Goal: Task Accomplishment & Management: Manage account settings

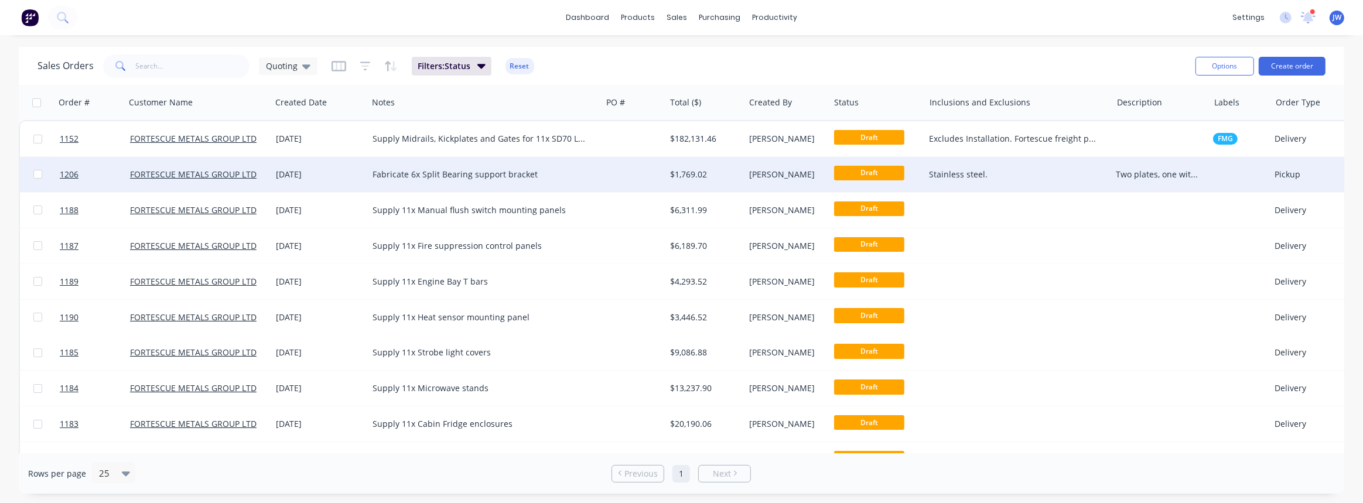
click at [583, 179] on div "Fabricate 6x Split Bearing support bracket" at bounding box center [478, 175] width 213 height 12
click at [700, 185] on div "$1,769.02" at bounding box center [704, 174] width 79 height 35
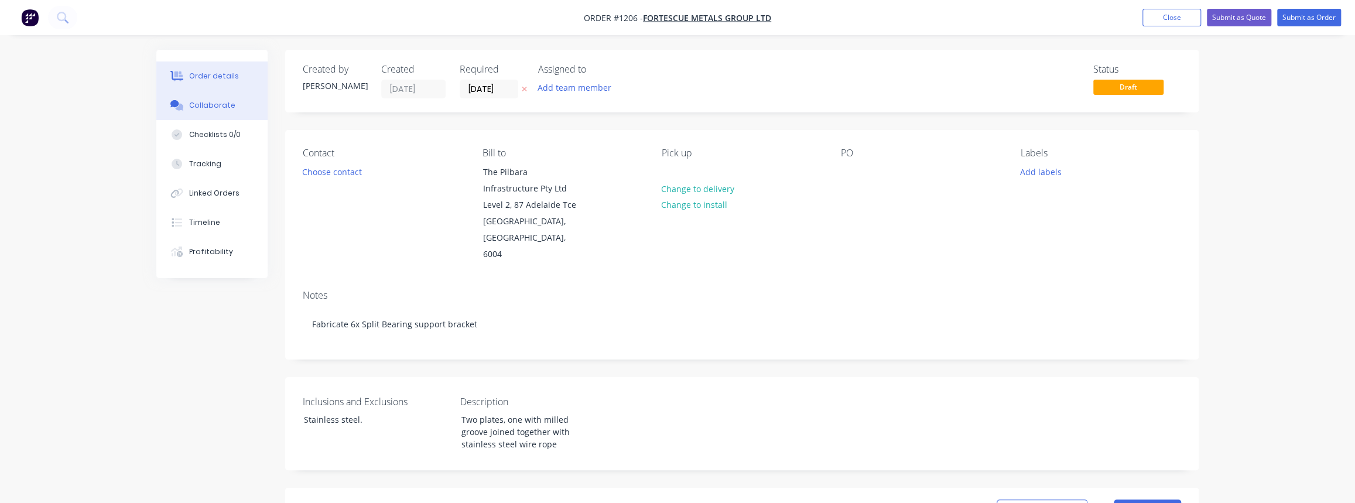
click at [221, 108] on div "Collaborate" at bounding box center [212, 105] width 46 height 11
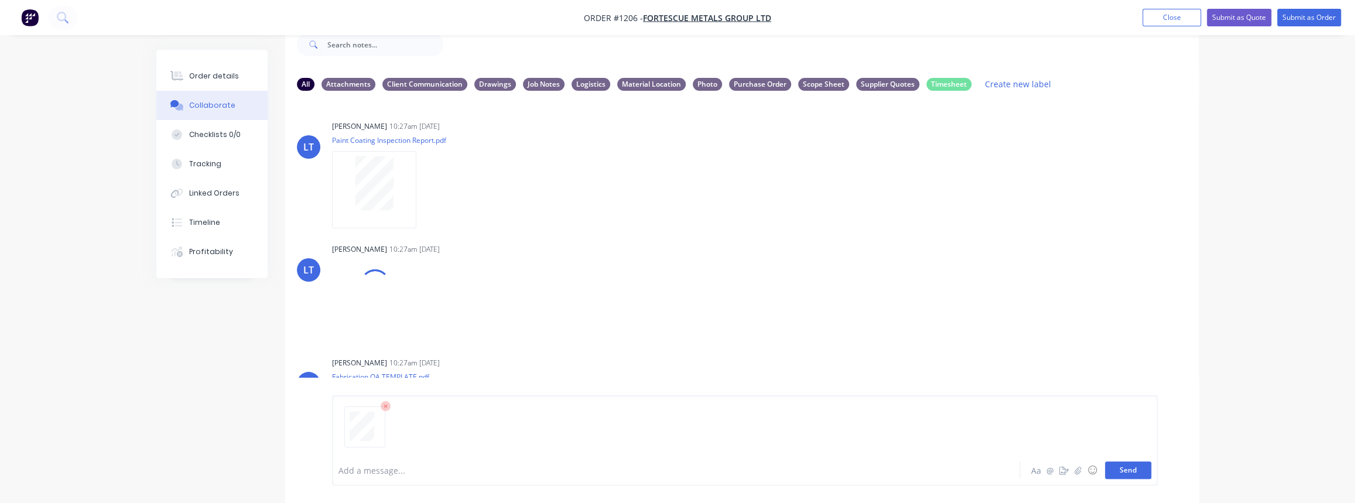
scroll to position [77, 0]
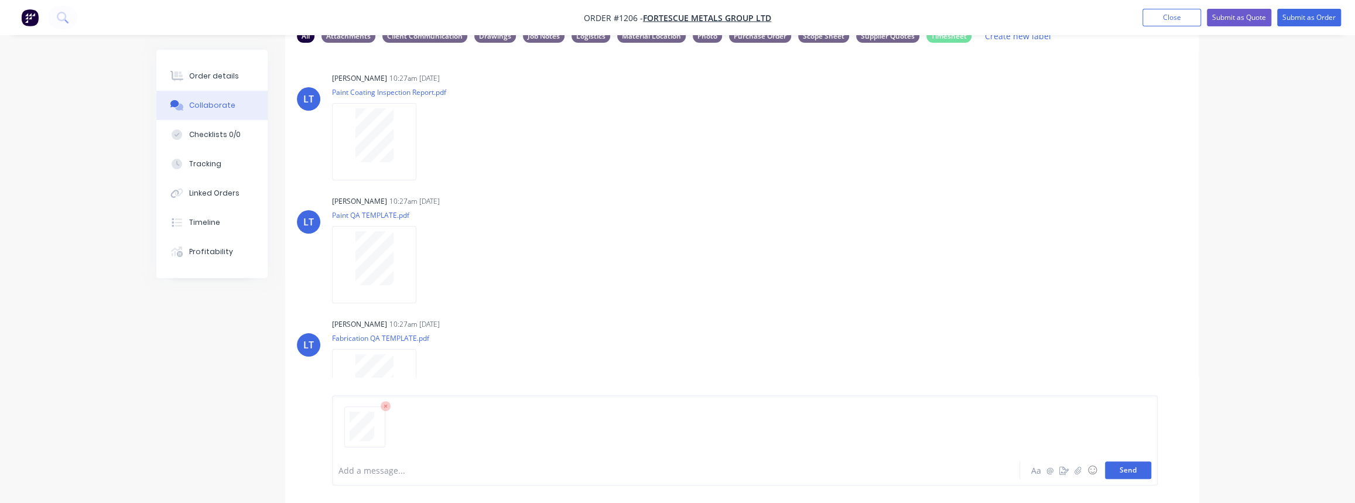
click at [1138, 474] on button "Send" at bounding box center [1128, 471] width 46 height 18
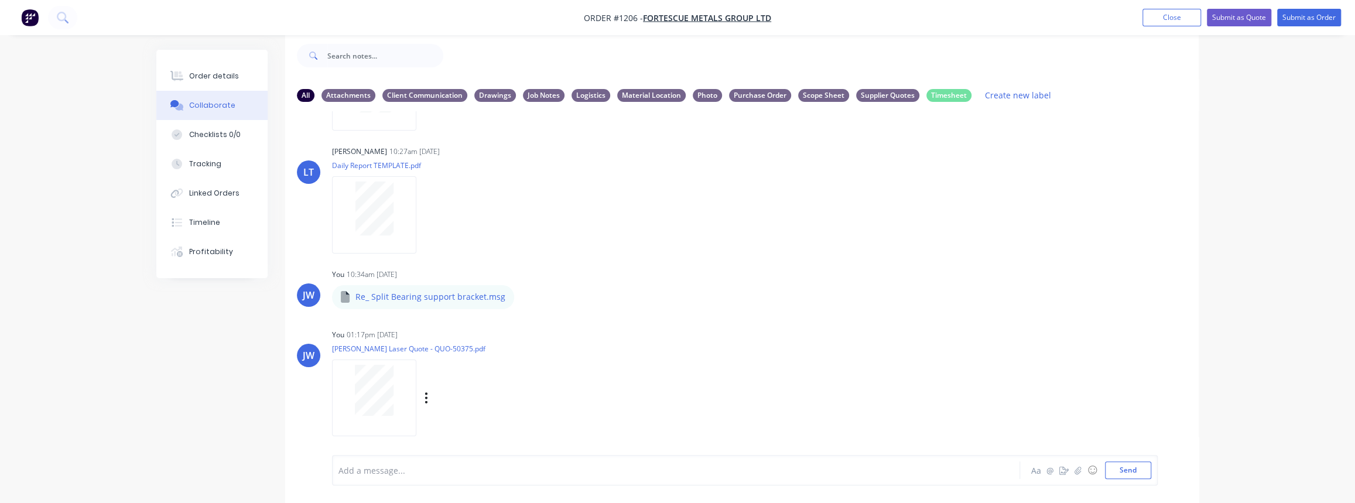
scroll to position [358, 0]
click at [422, 397] on div "Labels Download Delete" at bounding box center [487, 394] width 132 height 17
click at [428, 394] on button "button" at bounding box center [426, 394] width 5 height 17
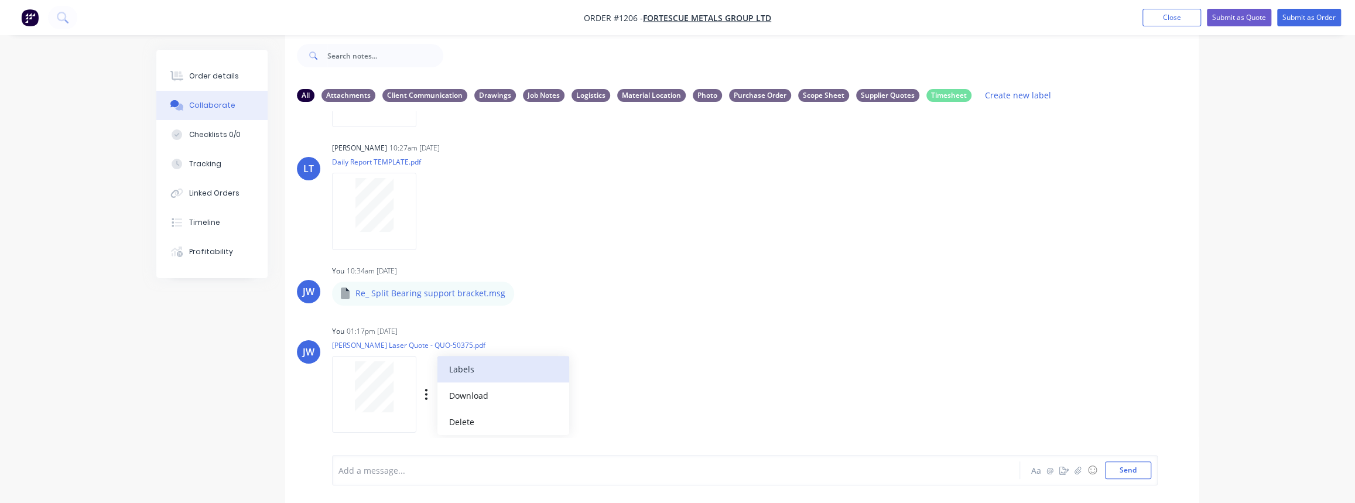
click at [450, 378] on button "Labels" at bounding box center [503, 369] width 132 height 26
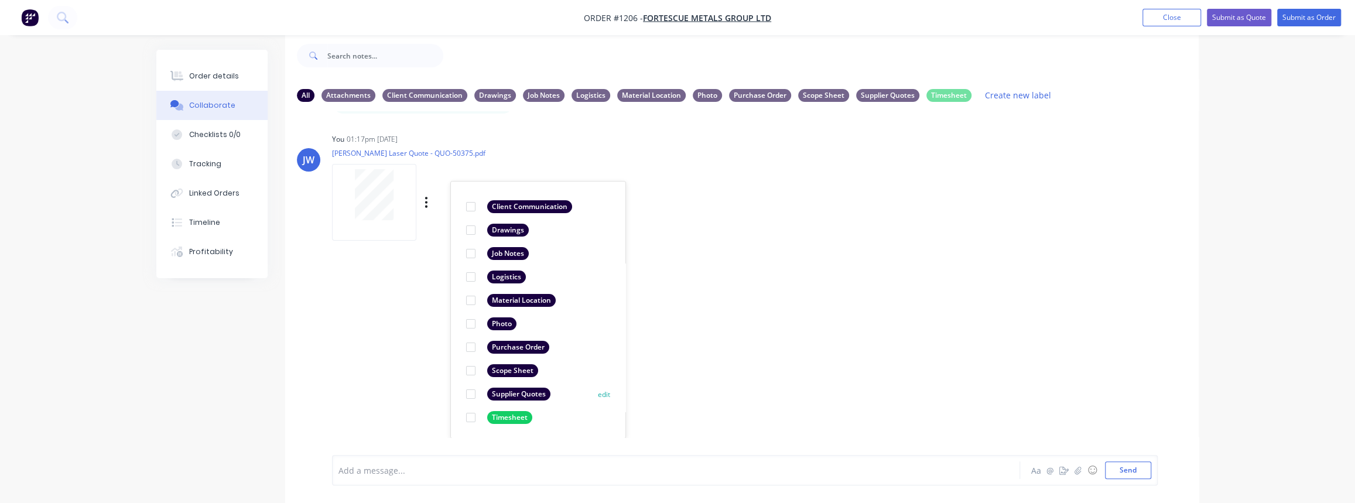
click at [504, 388] on div "Supplier Quotes" at bounding box center [518, 394] width 63 height 13
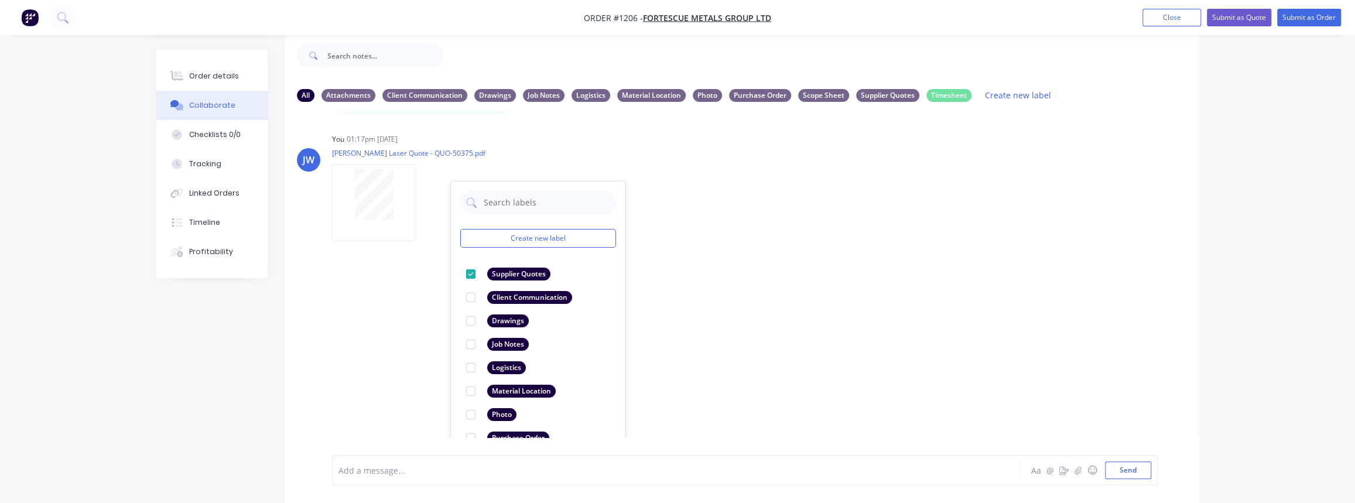
click at [411, 357] on div "LT Leya Thompson 10:27am 02/10/25 Paint Coating Inspection Report.pdf Labels Do…" at bounding box center [742, 274] width 914 height 326
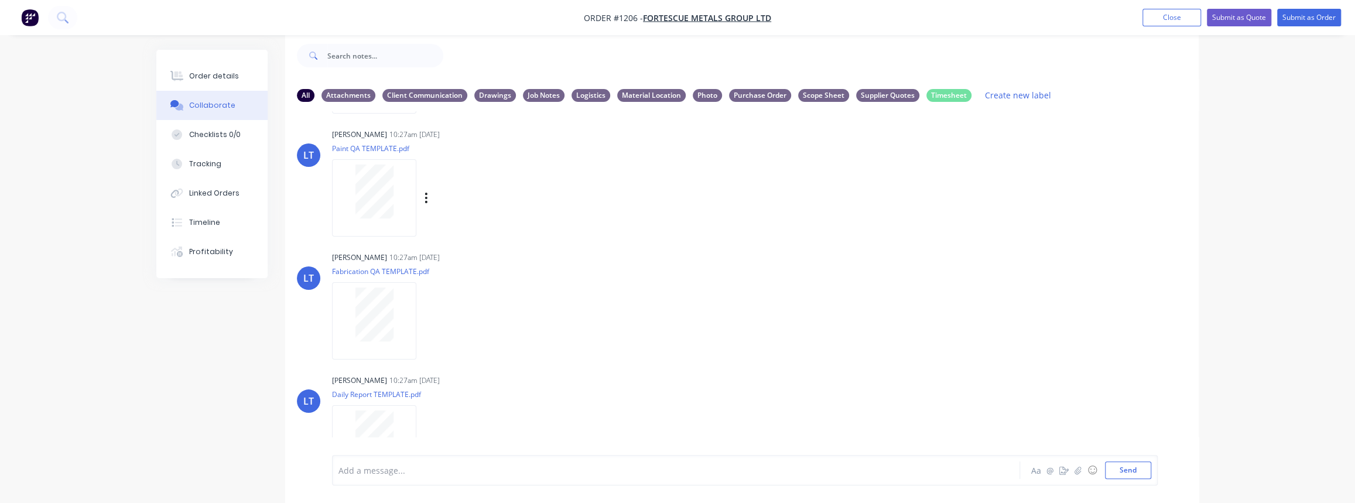
scroll to position [93, 0]
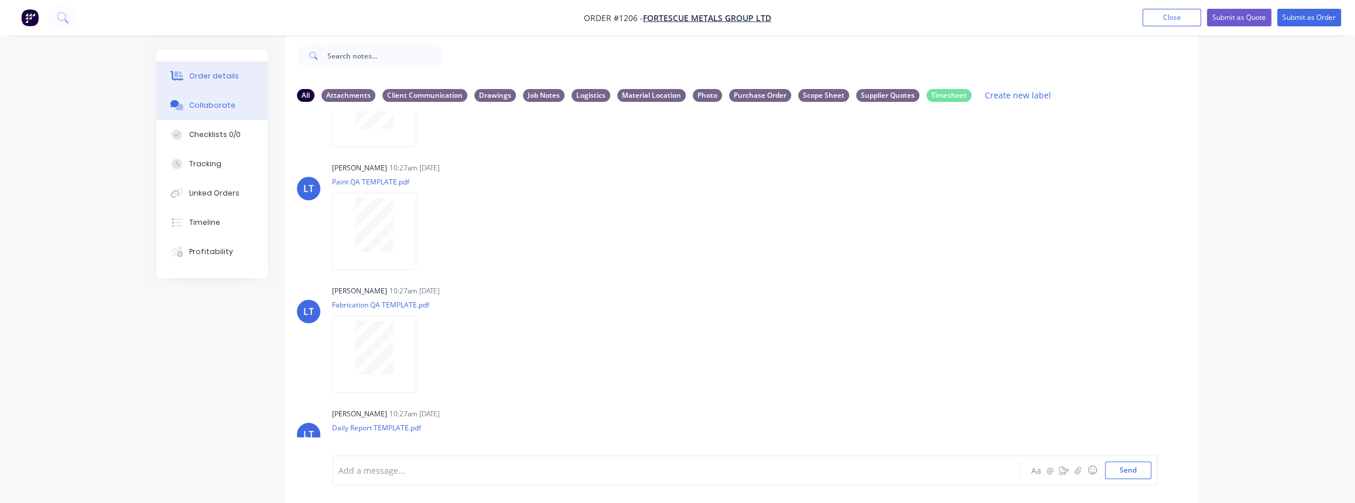
click at [220, 80] on div "Order details" at bounding box center [214, 76] width 50 height 11
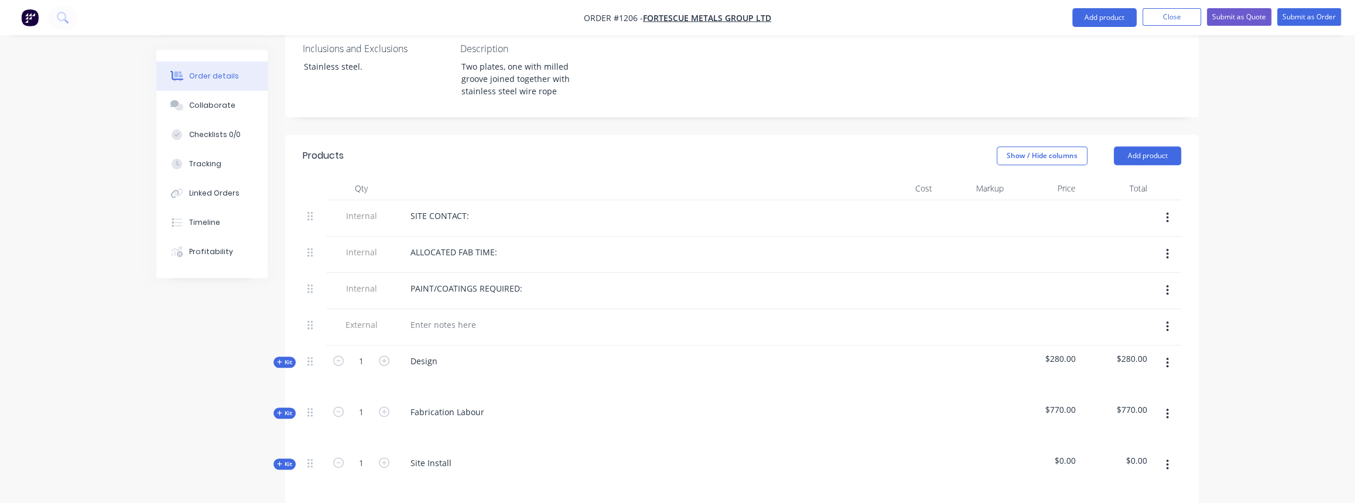
scroll to position [497, 0]
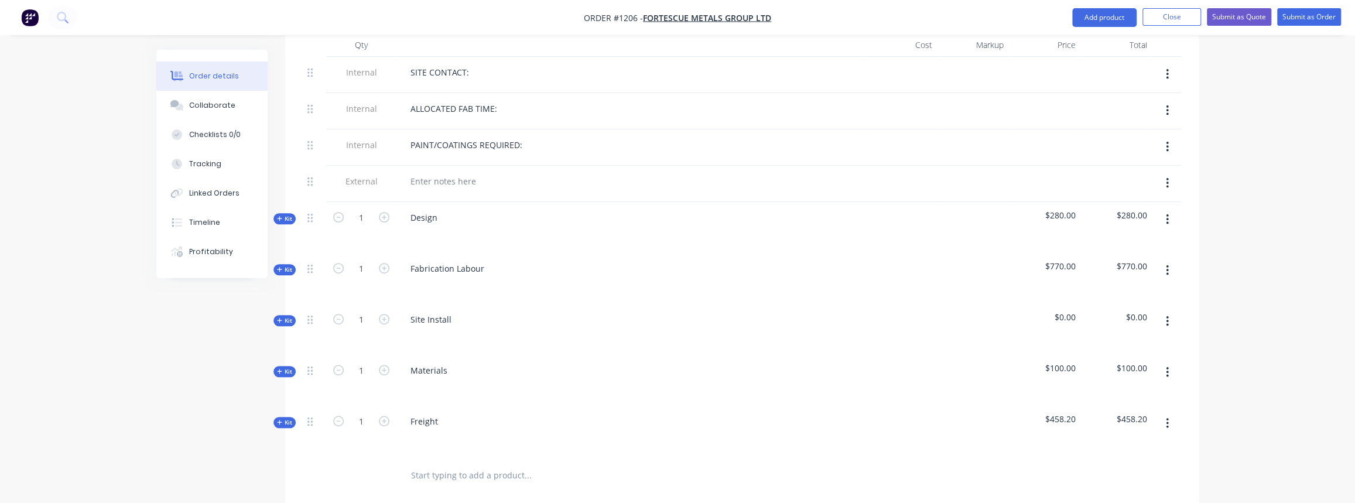
click at [291, 265] on span "Kit" at bounding box center [284, 269] width 15 height 9
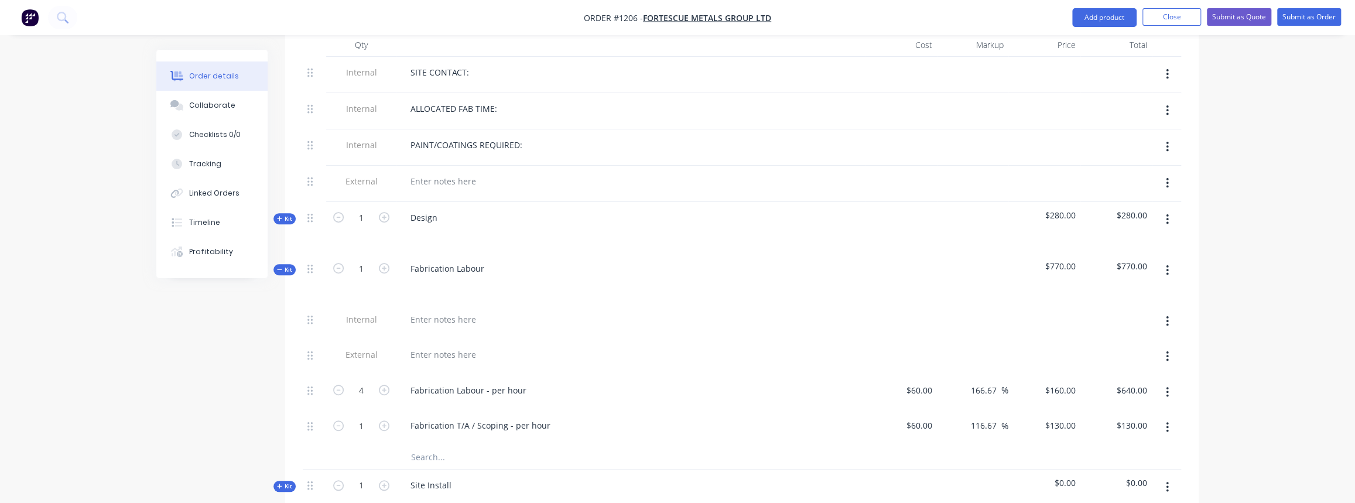
click at [293, 264] on button "Kit" at bounding box center [285, 269] width 22 height 11
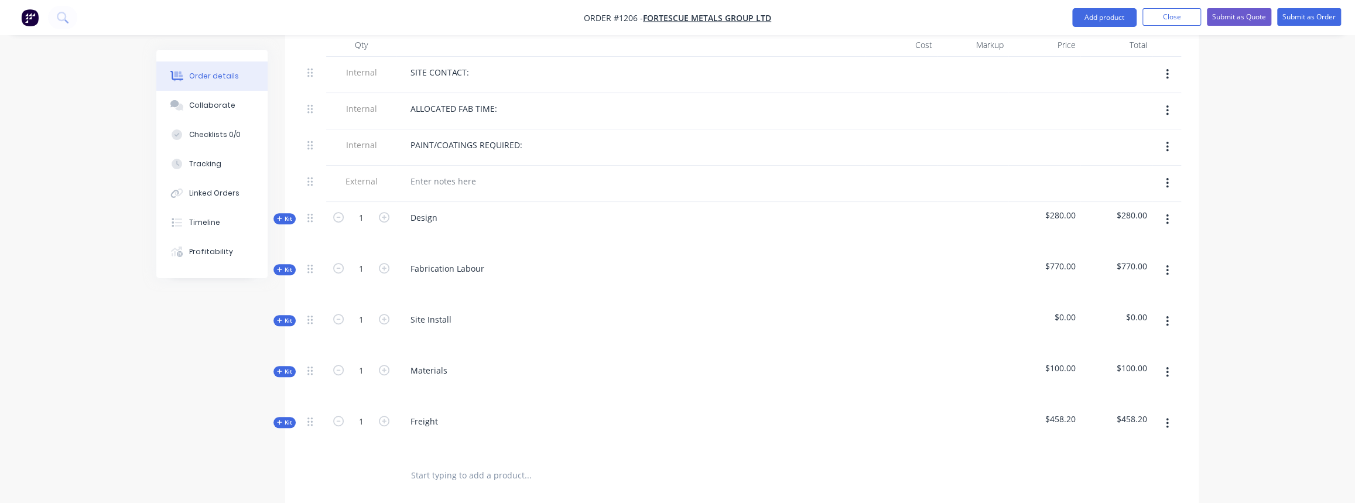
click at [275, 366] on button "Kit" at bounding box center [285, 371] width 22 height 11
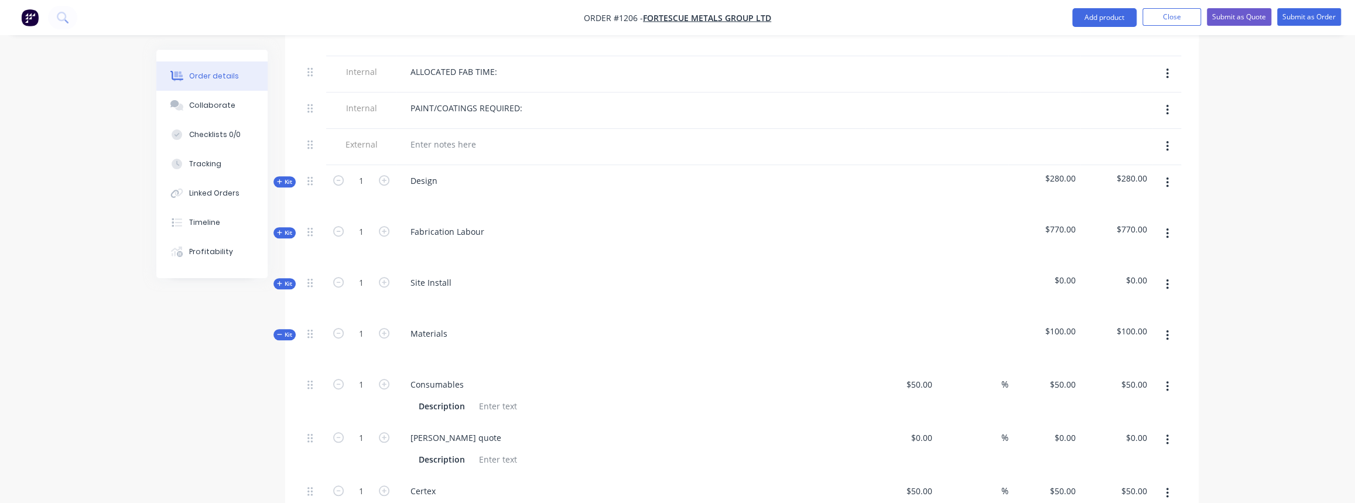
scroll to position [656, 0]
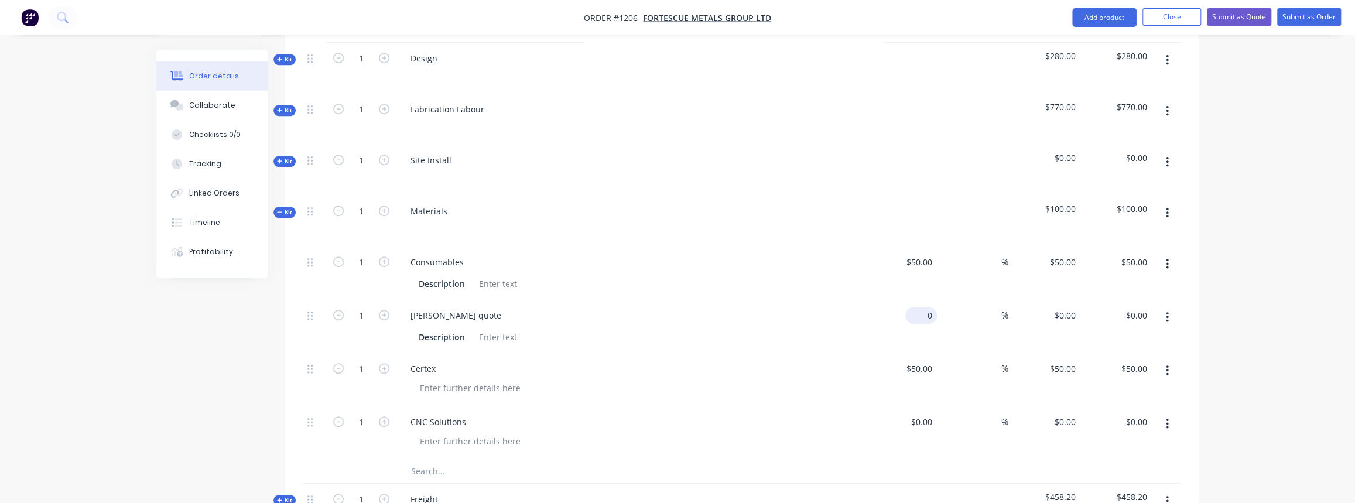
click at [923, 307] on input "0" at bounding box center [923, 315] width 27 height 17
click at [920, 307] on div "0 $0.00" at bounding box center [921, 315] width 32 height 17
type input "$125.00"
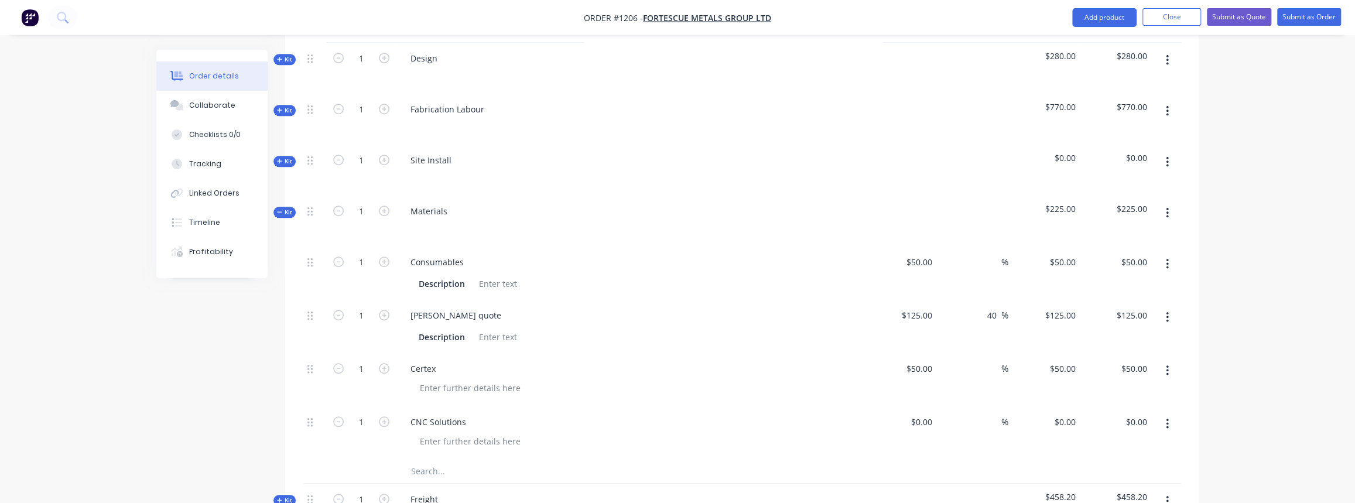
type input "40"
type input "$175.00"
click at [686, 380] on div at bounding box center [636, 388] width 450 height 17
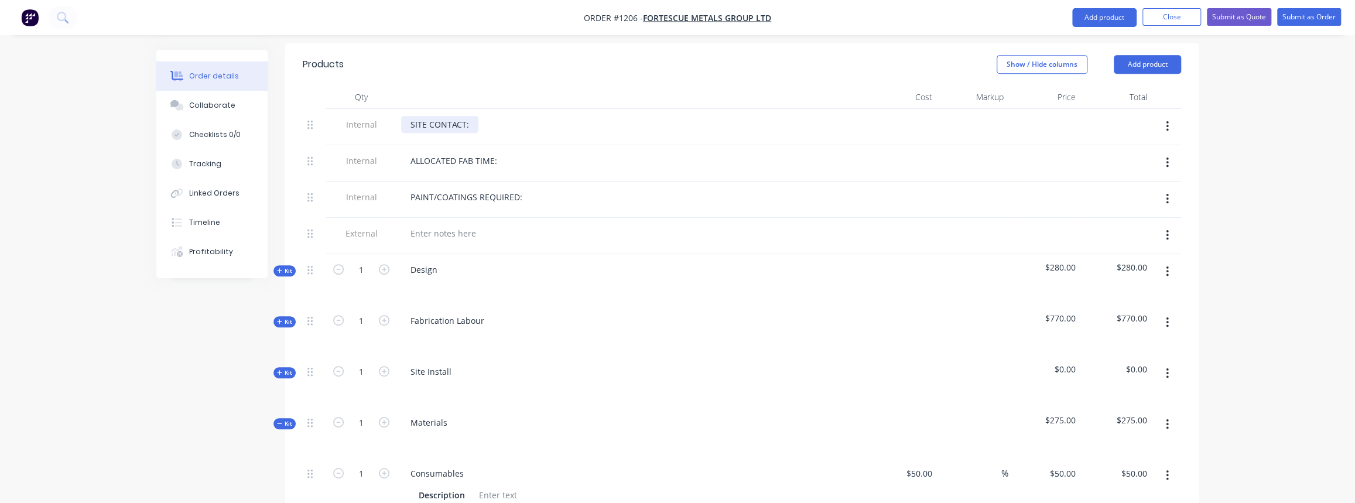
scroll to position [443, 0]
click at [1163, 17] on button "Close" at bounding box center [1172, 18] width 59 height 18
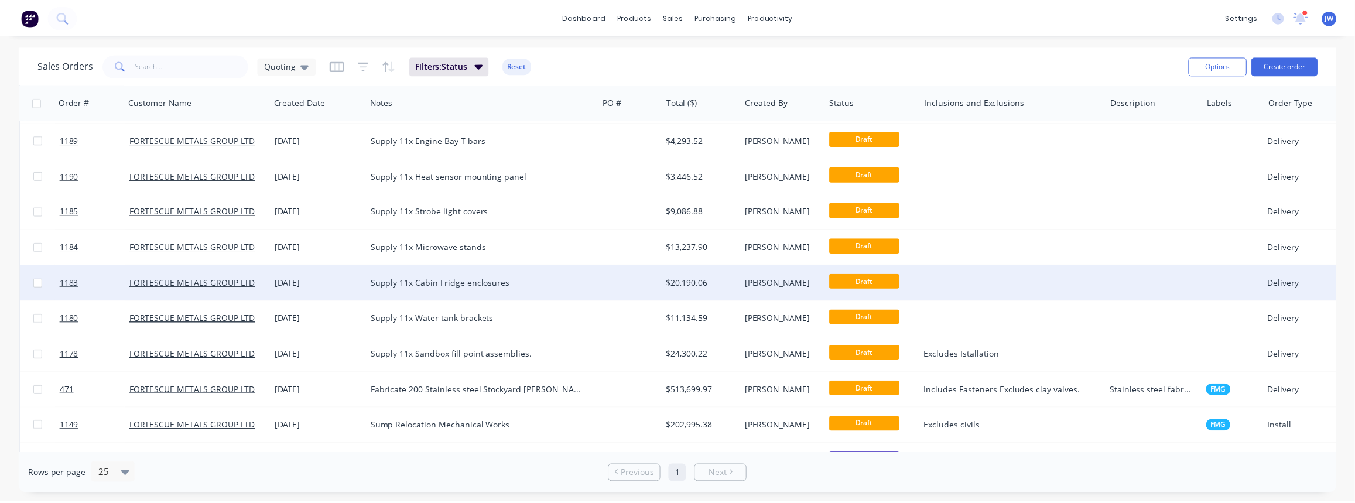
scroll to position [159, 0]
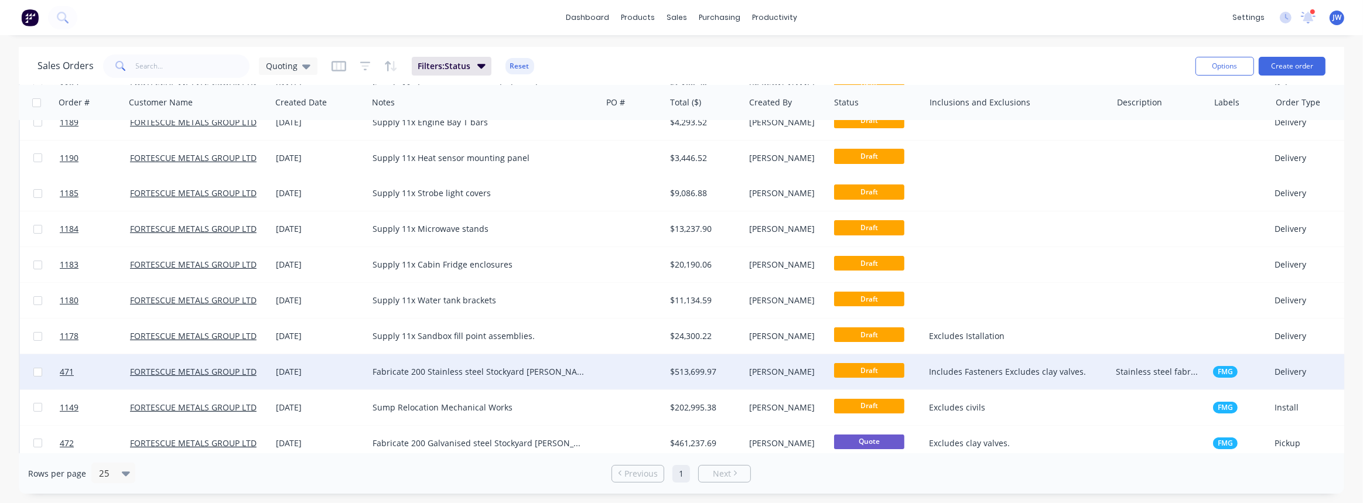
click at [573, 373] on div "Fabricate 200 Stainless steel Stockyard cannon spools as per new design 9359" at bounding box center [478, 372] width 213 height 12
click at [641, 372] on div at bounding box center [633, 371] width 64 height 35
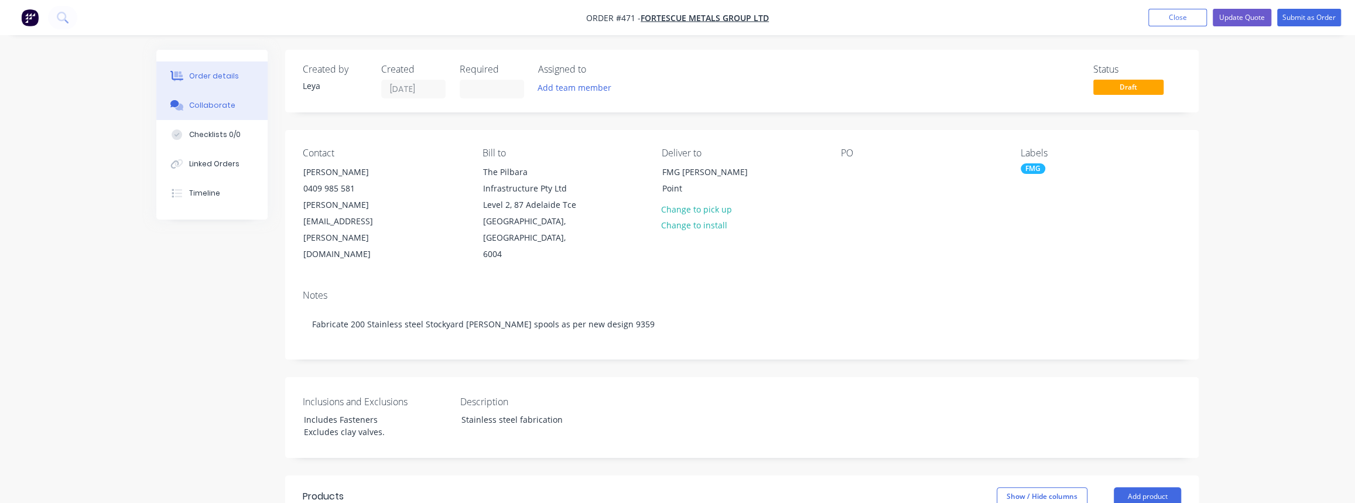
click at [215, 103] on div "Collaborate" at bounding box center [212, 105] width 46 height 11
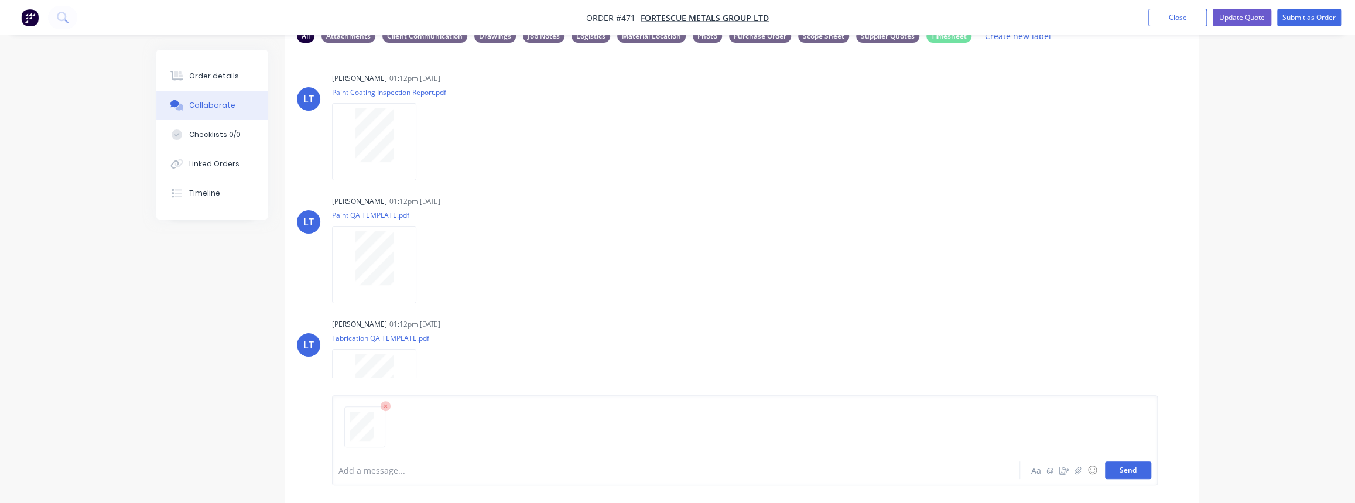
click at [1118, 471] on button "Send" at bounding box center [1128, 471] width 46 height 18
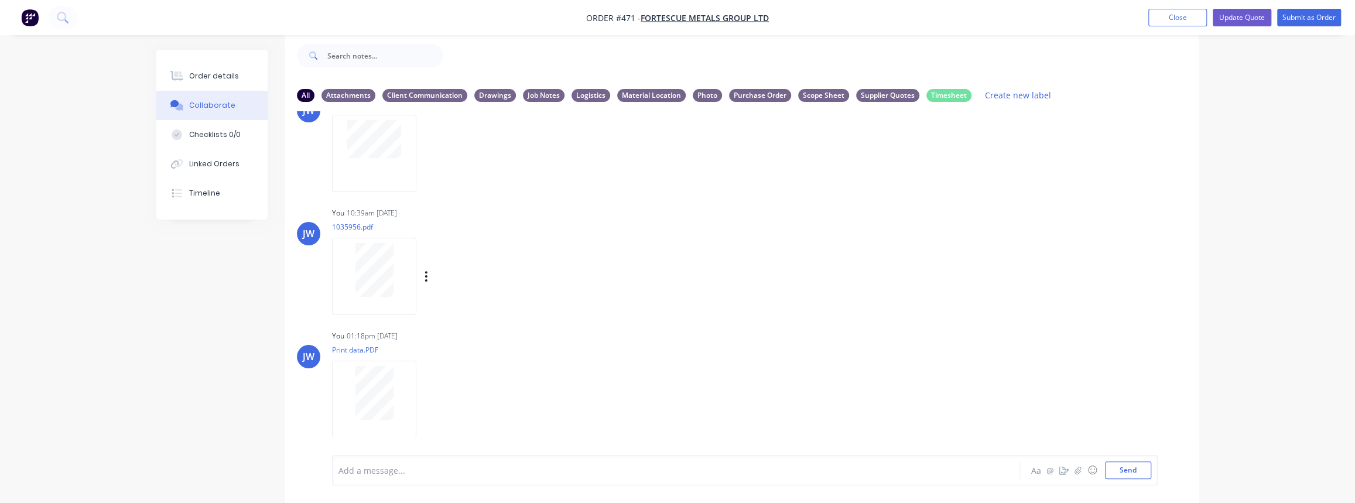
scroll to position [422, 0]
click at [428, 395] on button "button" at bounding box center [426, 394] width 5 height 17
click at [477, 372] on button "Labels" at bounding box center [503, 370] width 132 height 26
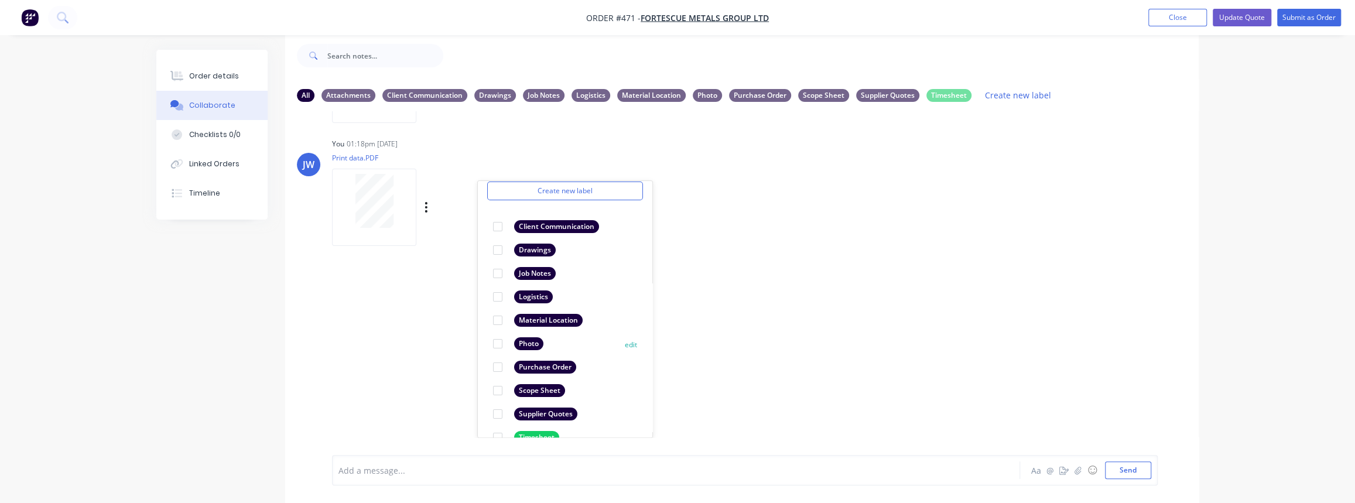
scroll to position [67, 0]
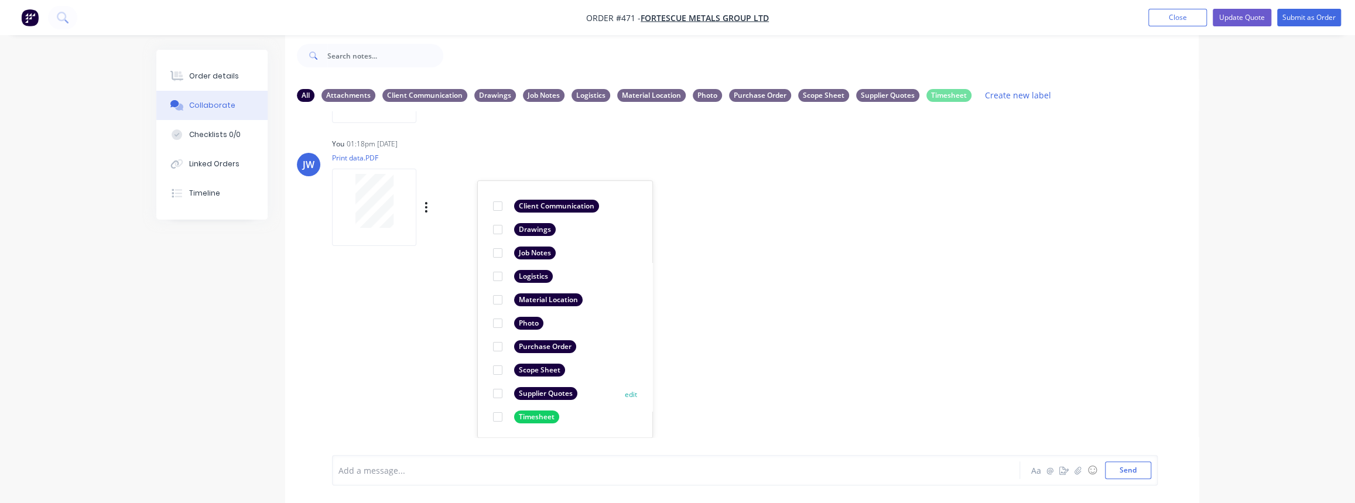
click at [544, 399] on div "Supplier Quotes" at bounding box center [545, 393] width 63 height 13
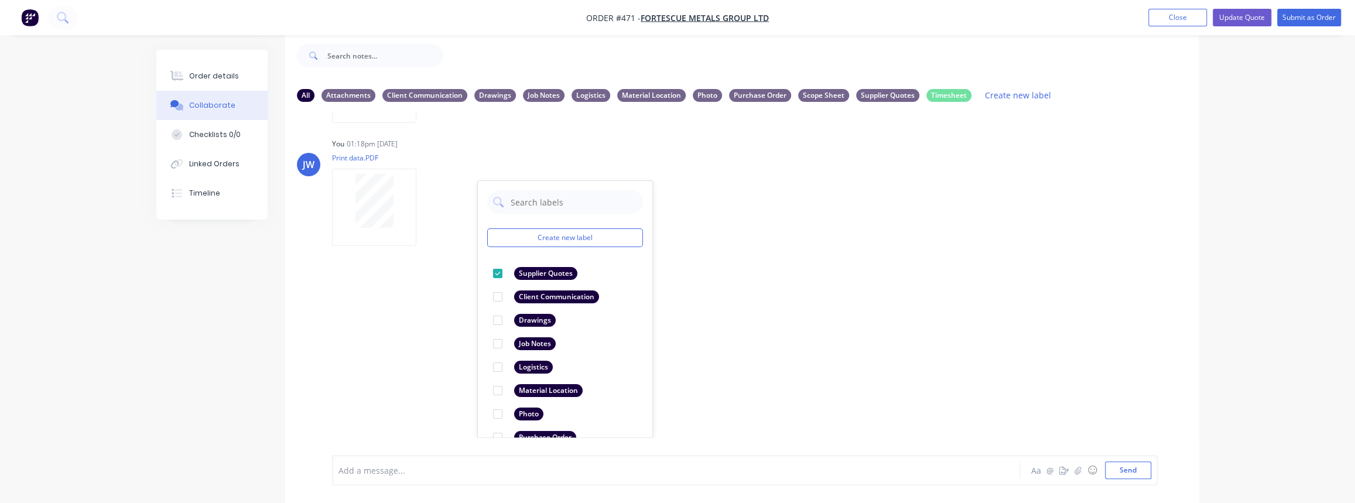
click at [446, 376] on div "LT Leya Thompson 01:12pm 23/09/25 Paint Coating Inspection Report.pdf Labels Do…" at bounding box center [742, 274] width 914 height 326
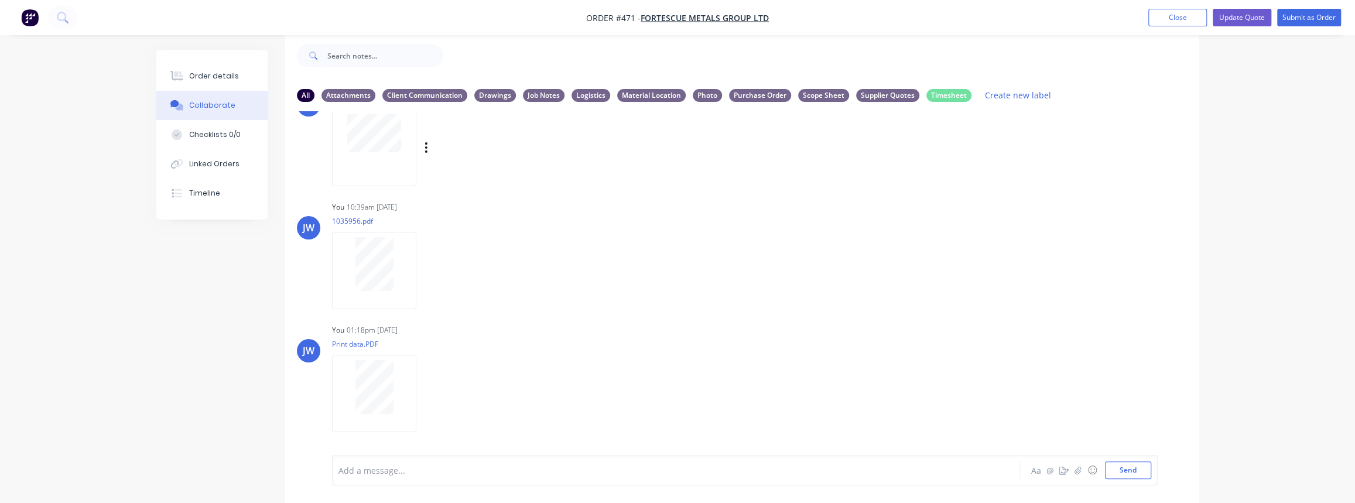
scroll to position [422, 0]
click at [214, 78] on div "Order details" at bounding box center [214, 76] width 50 height 11
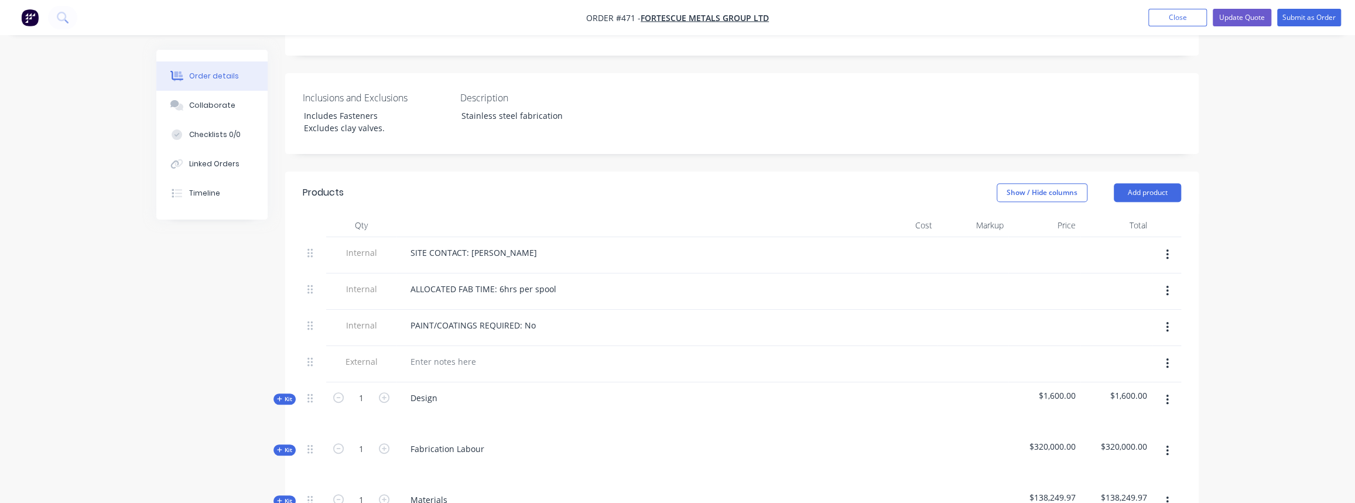
scroll to position [443, 0]
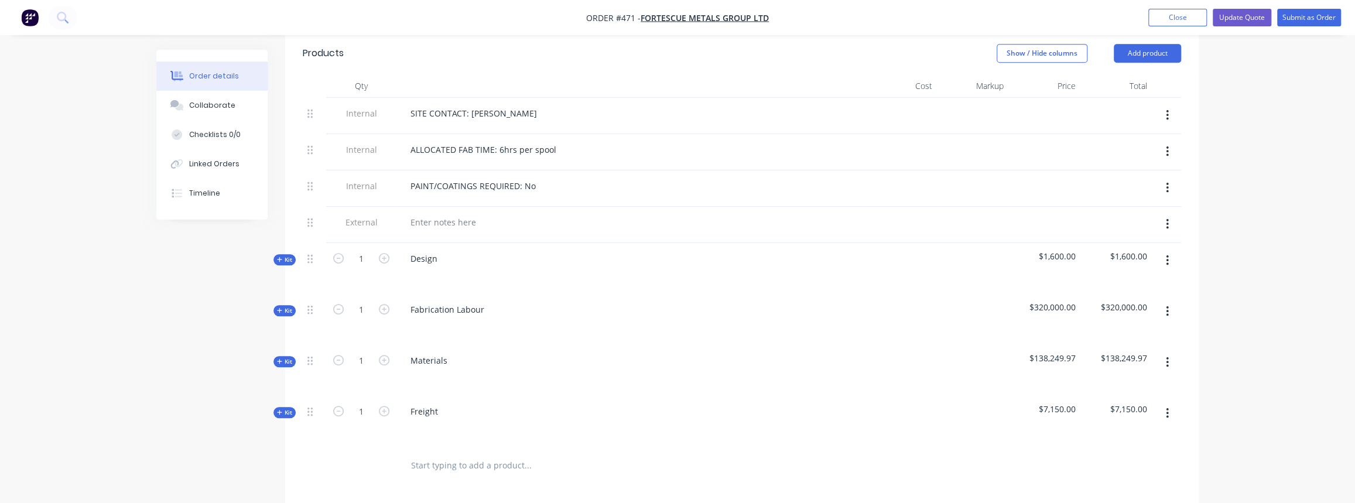
click at [286, 357] on span "Kit" at bounding box center [284, 361] width 15 height 9
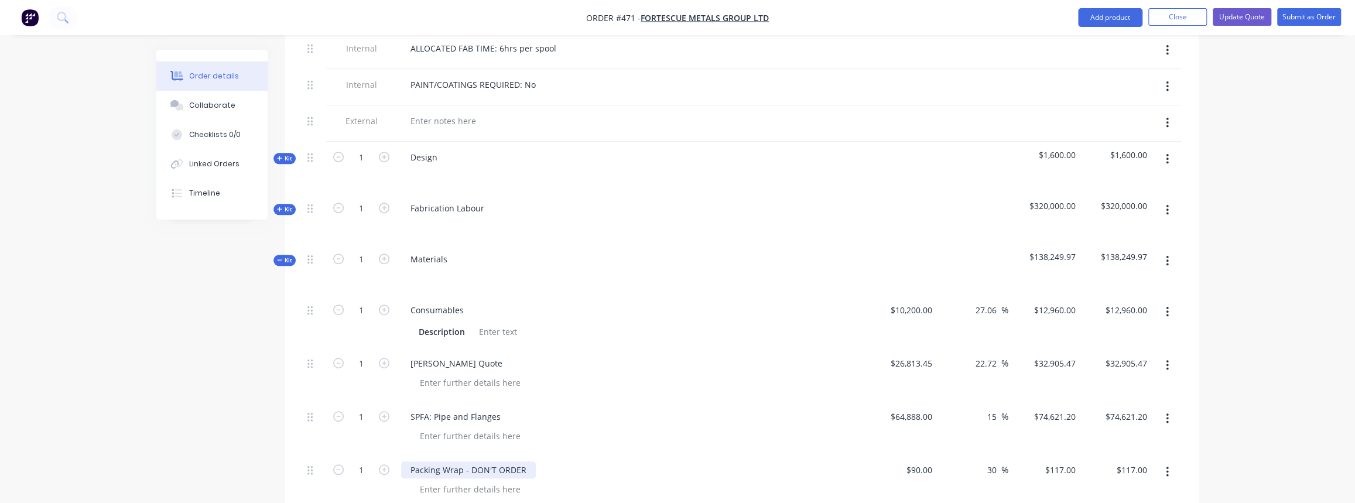
scroll to position [709, 0]
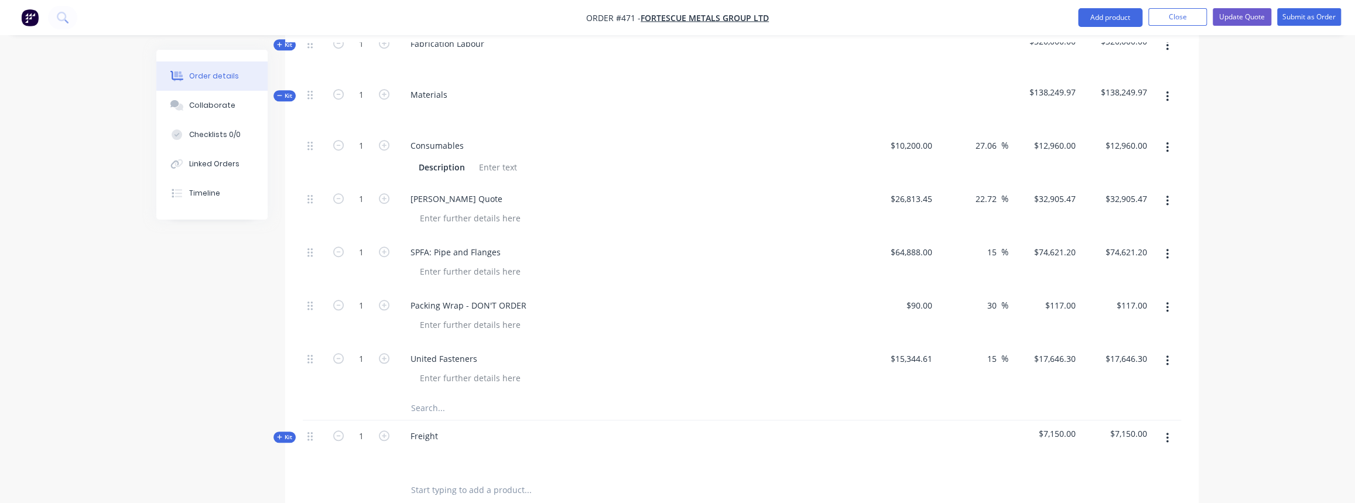
click at [435, 397] on input "text" at bounding box center [528, 408] width 234 height 23
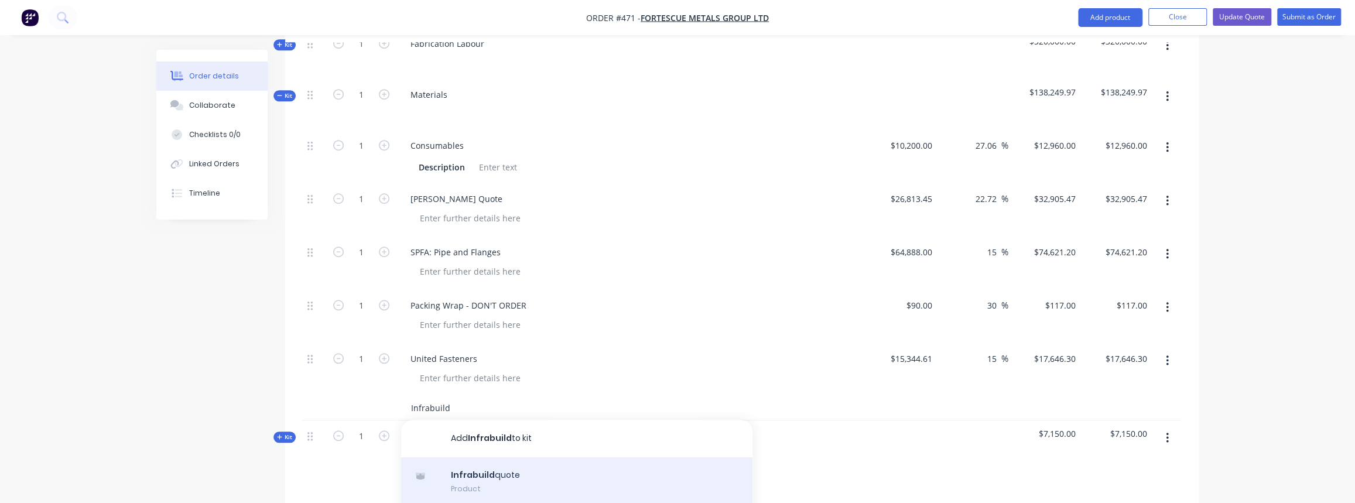
type input "Infrabuild"
click at [493, 463] on div "Infrabuild quote Product" at bounding box center [576, 481] width 351 height 49
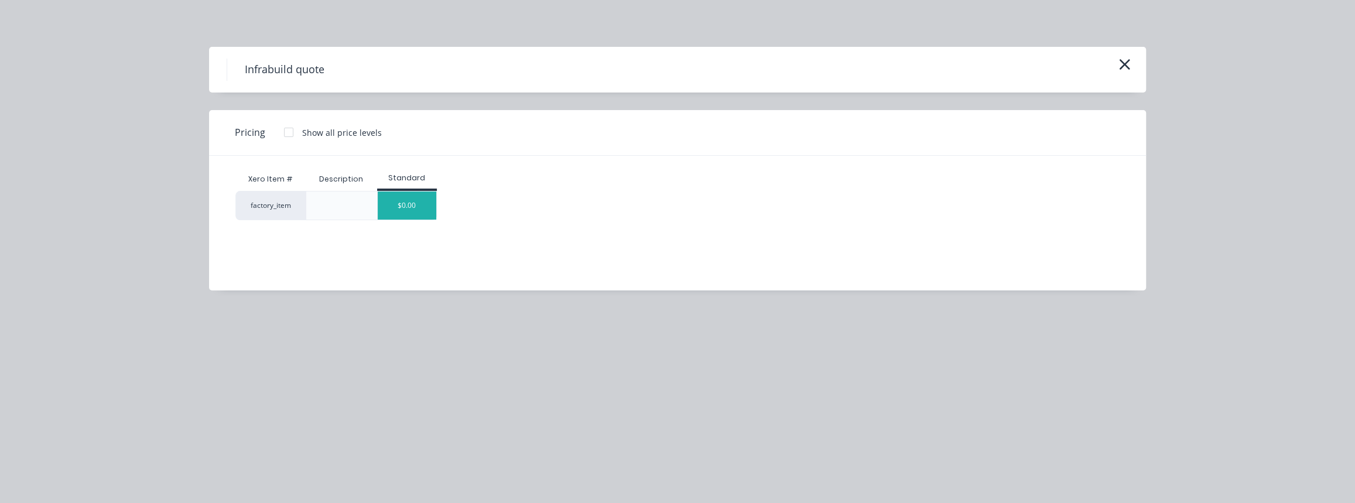
click at [418, 215] on div "$0.00" at bounding box center [407, 206] width 59 height 28
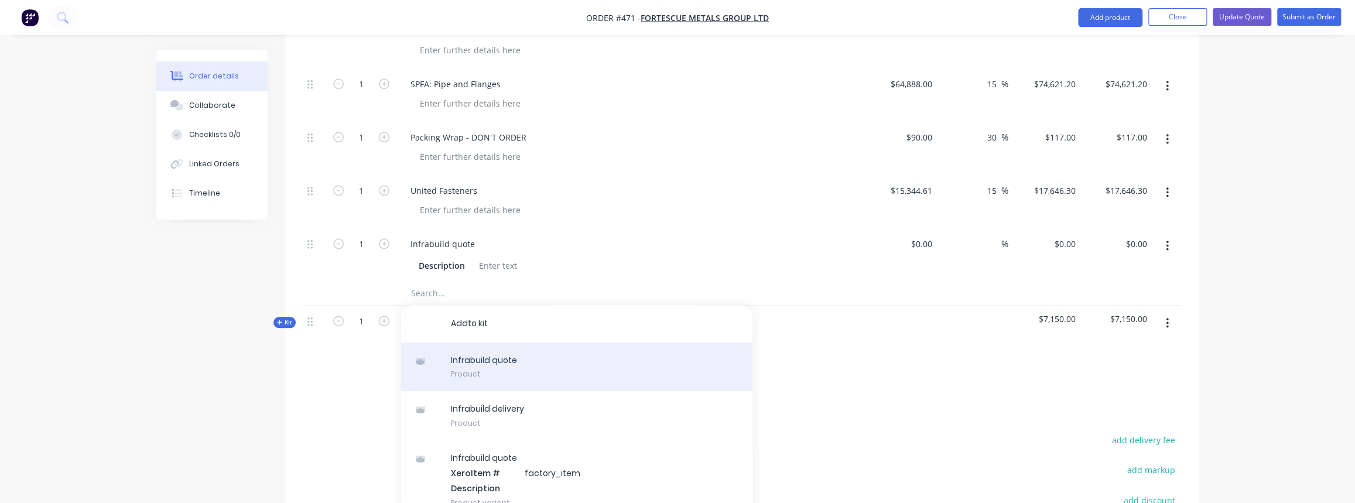
scroll to position [922, 0]
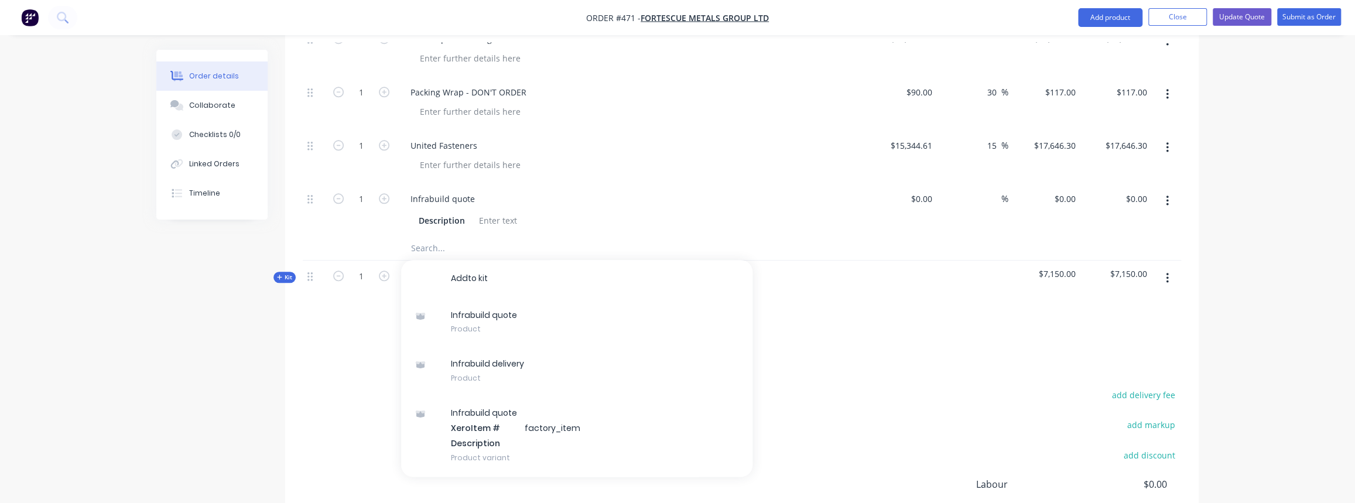
click at [910, 183] on div "$0.00 $0.00" at bounding box center [901, 209] width 72 height 53
type input "$2,429.00"
click at [984, 190] on div "%" at bounding box center [995, 198] width 25 height 17
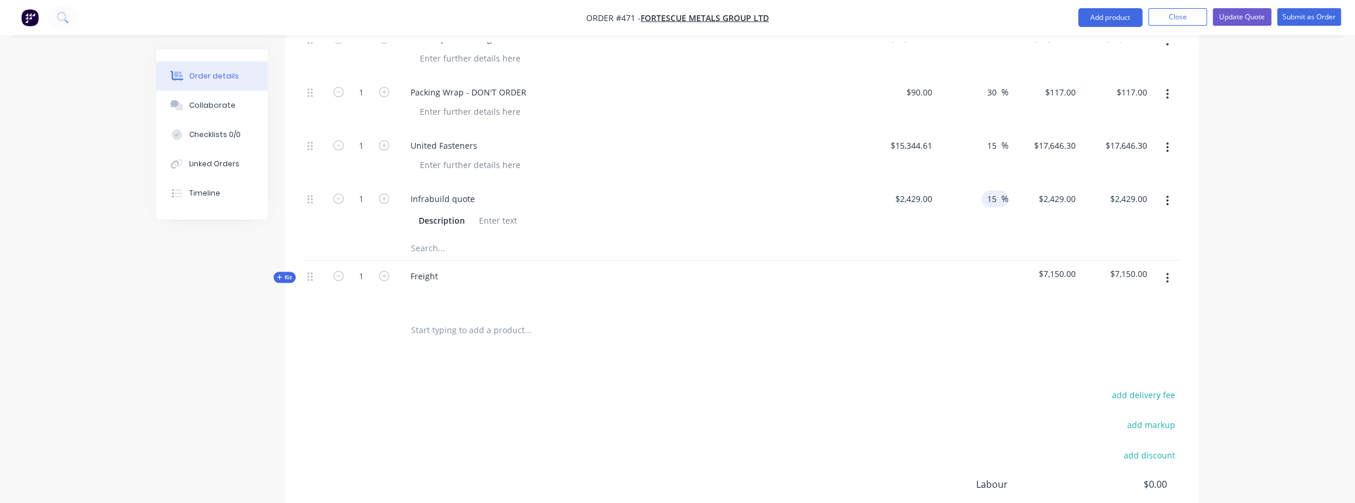
type input "15"
type input "$2,793.35"
click at [286, 272] on button "Kit" at bounding box center [285, 277] width 22 height 11
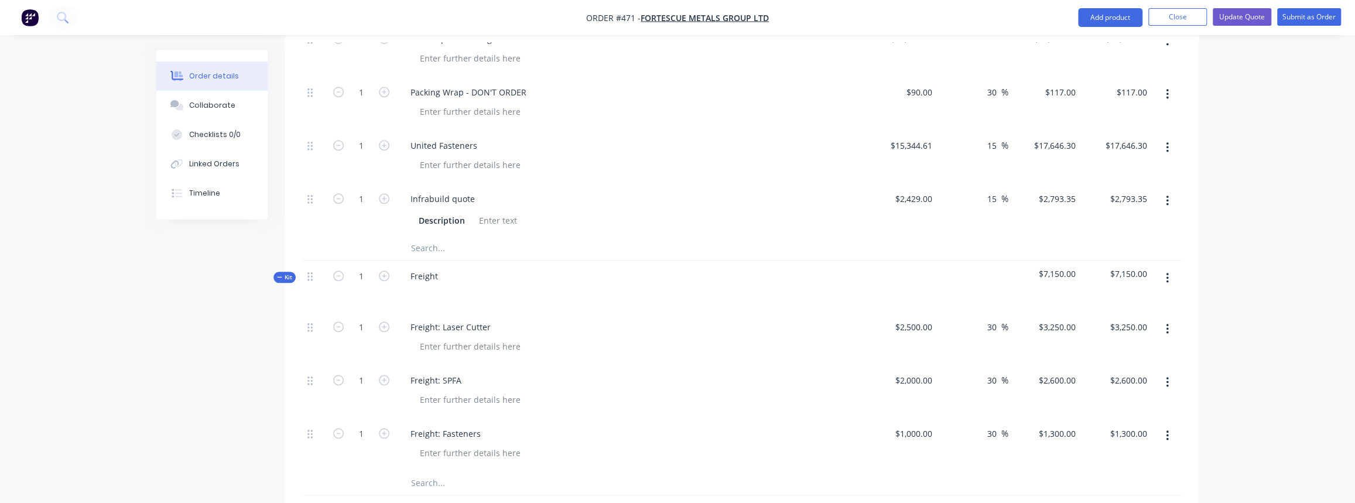
click at [446, 471] on input "text" at bounding box center [528, 482] width 234 height 23
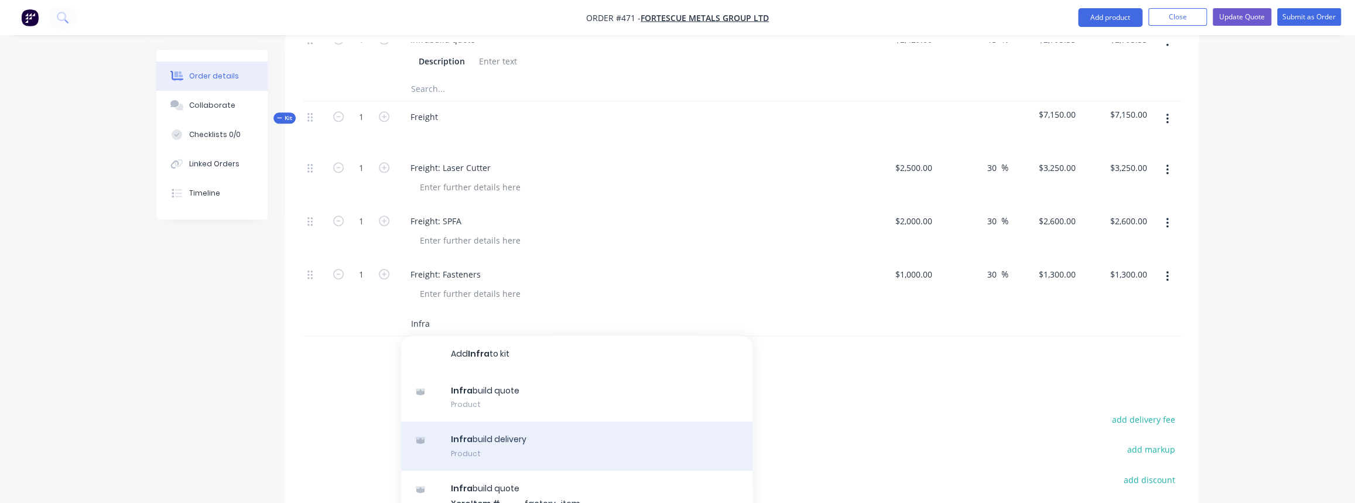
scroll to position [1082, 0]
type input "Infra"
click at [501, 427] on div "Infra build delivery Product" at bounding box center [576, 445] width 351 height 49
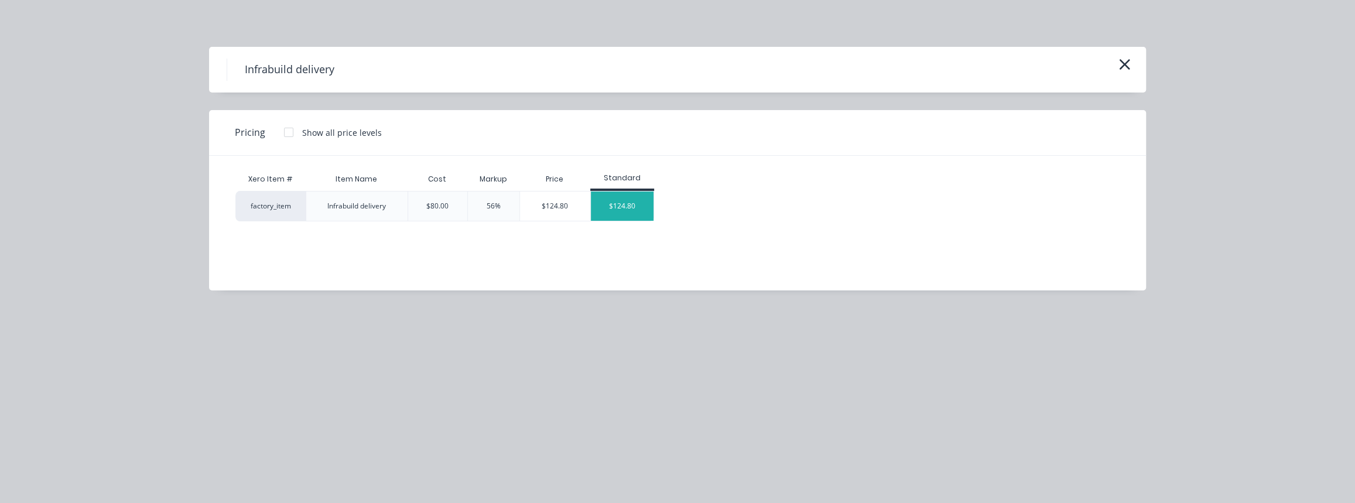
click at [611, 217] on div "$124.80" at bounding box center [622, 206] width 63 height 29
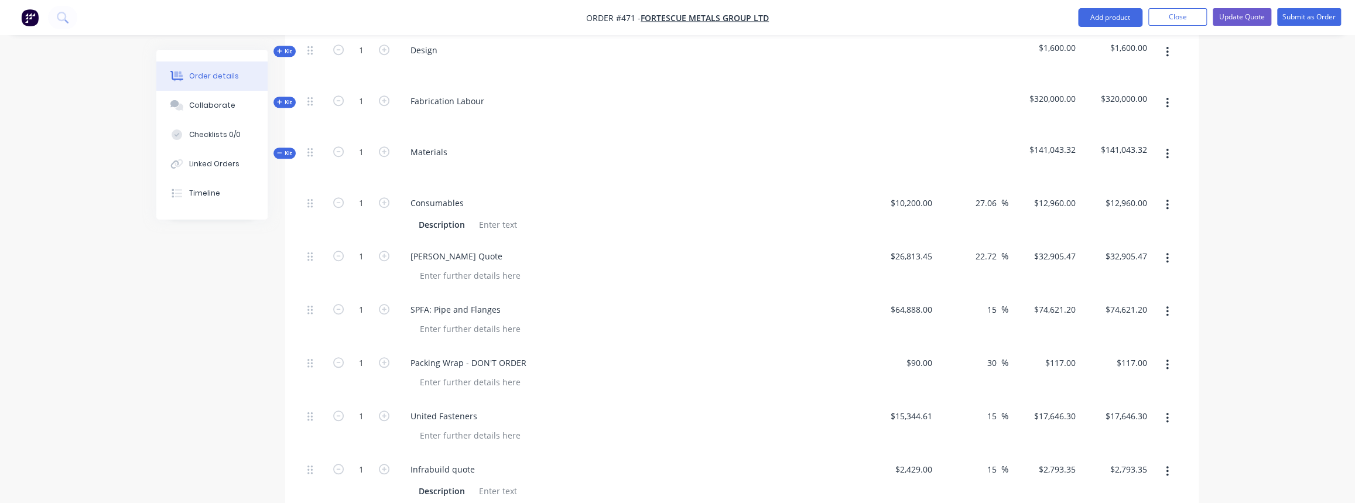
scroll to position [656, 0]
click at [470, 263] on div at bounding box center [470, 271] width 119 height 17
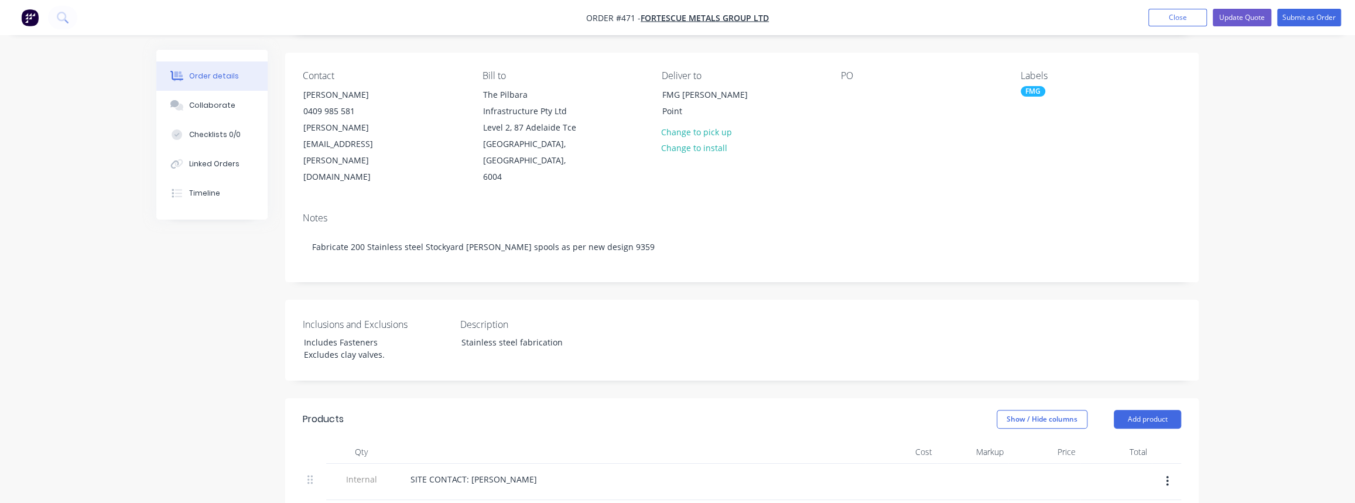
scroll to position [70, 0]
